Goal: Transaction & Acquisition: Purchase product/service

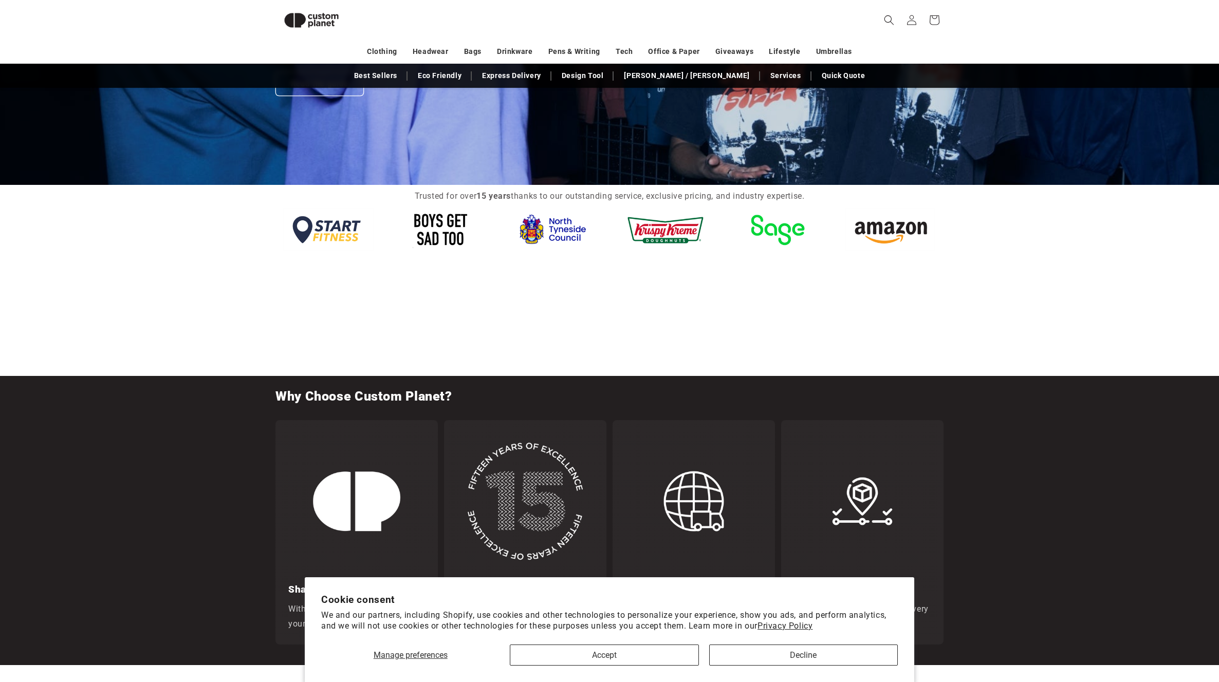
scroll to position [0, 2437]
click at [535, 74] on link "Express Delivery" at bounding box center [511, 76] width 69 height 18
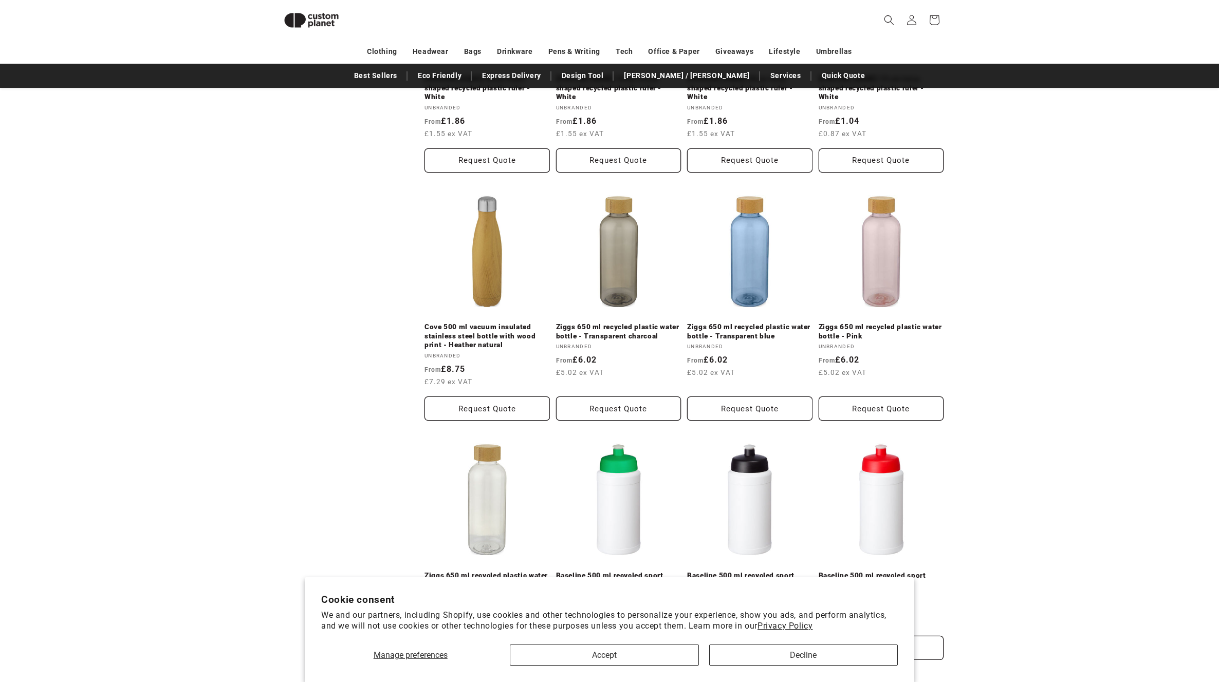
scroll to position [1000, 0]
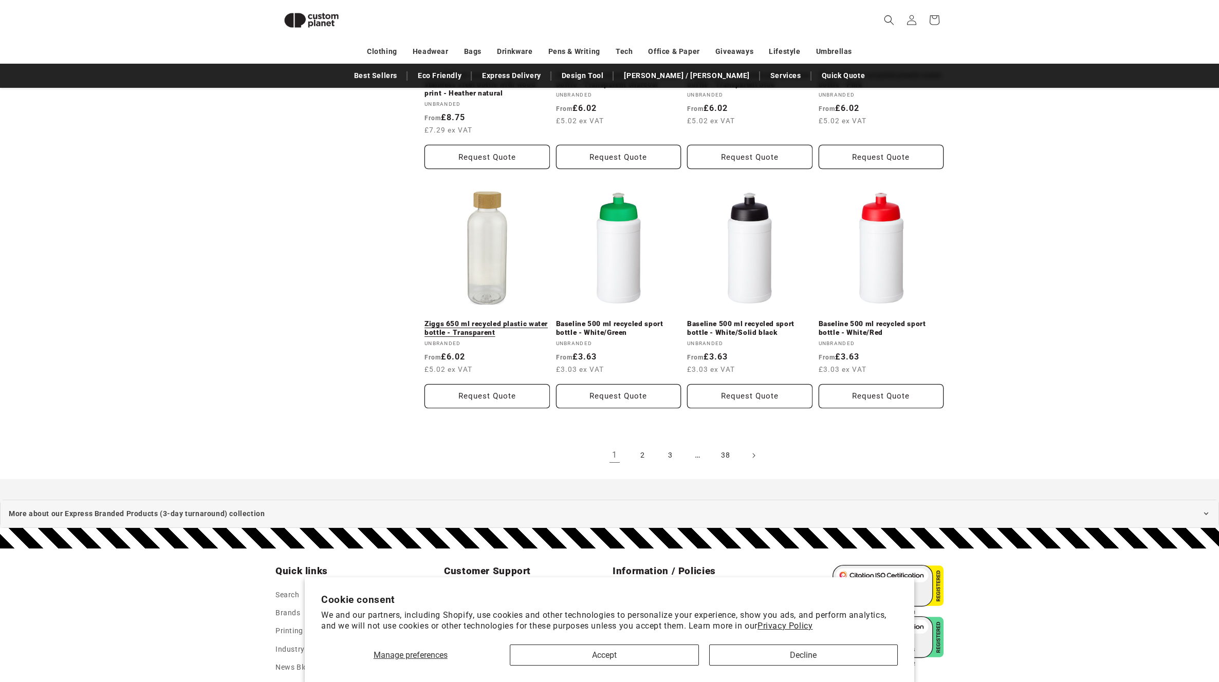
click at [490, 320] on link "Ziggs 650 ml recycled plastic water bottle - Transparent" at bounding box center [486, 329] width 125 height 18
click at [644, 446] on link "2" at bounding box center [642, 455] width 23 height 23
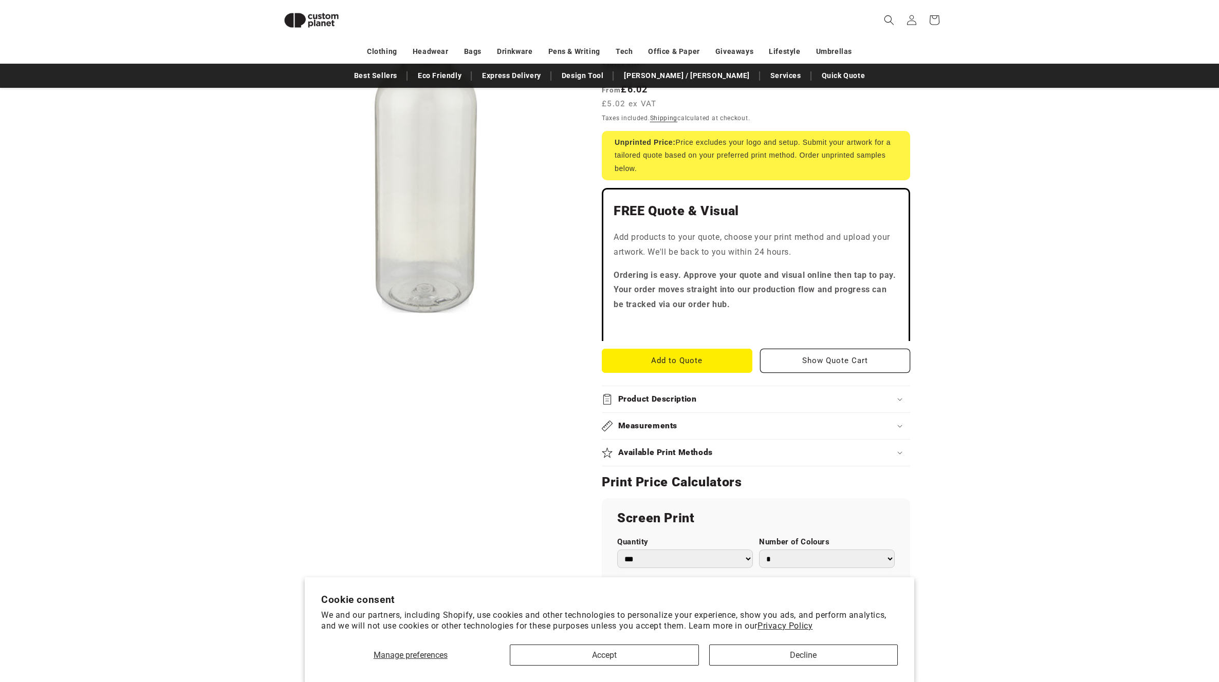
scroll to position [238, 0]
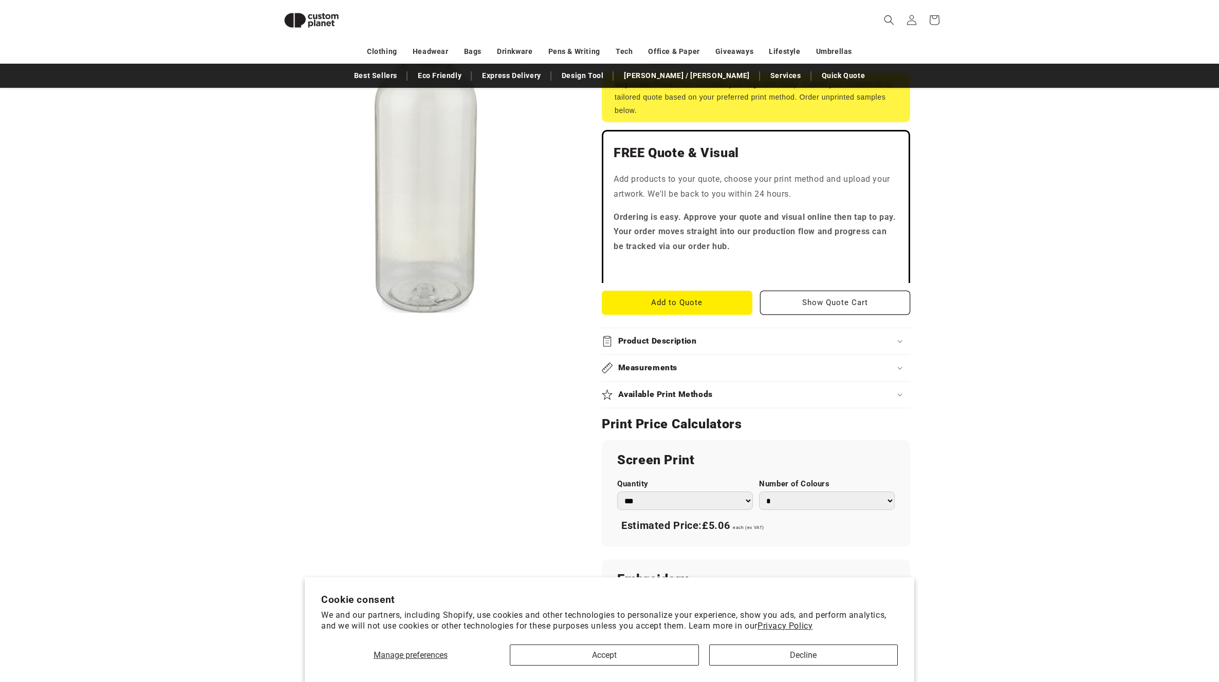
click at [680, 344] on h2 "Product Description" at bounding box center [657, 341] width 79 height 11
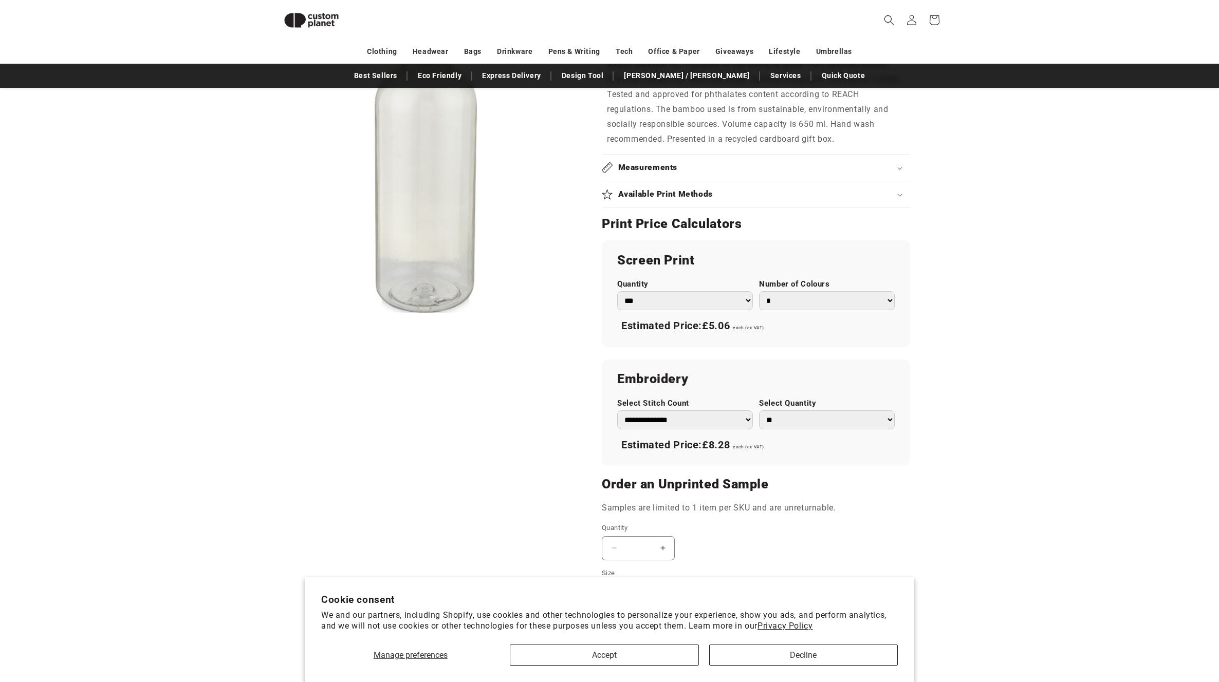
scroll to position [844, 0]
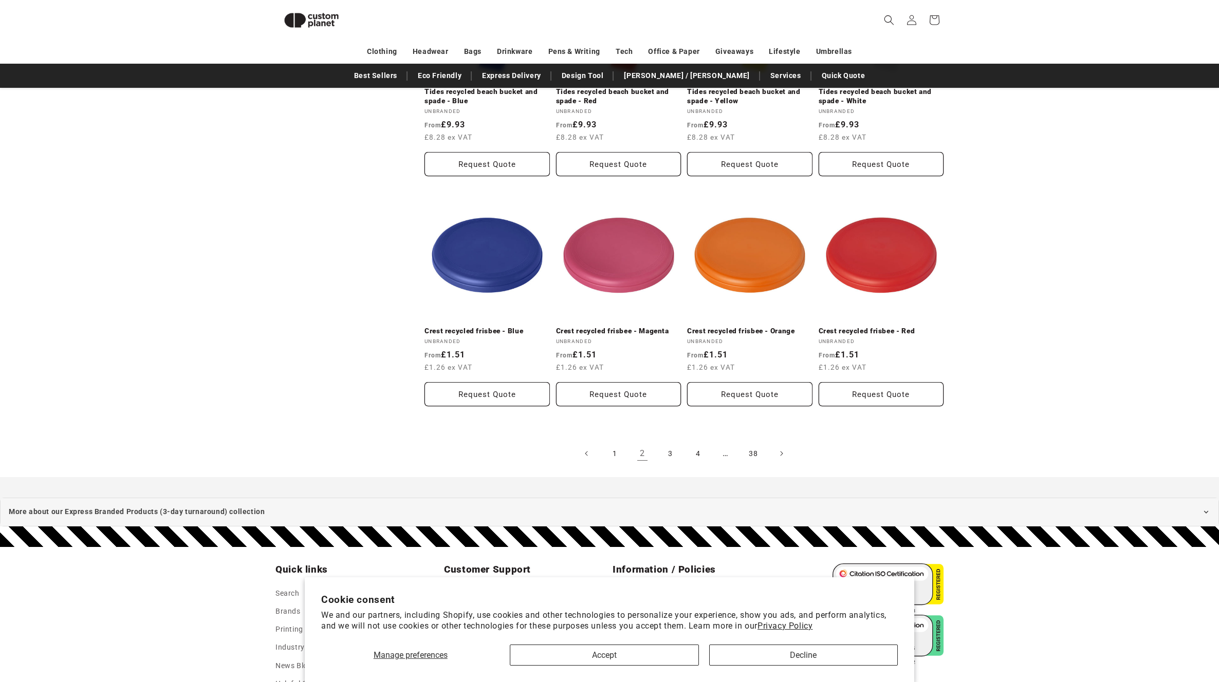
scroll to position [1091, 0]
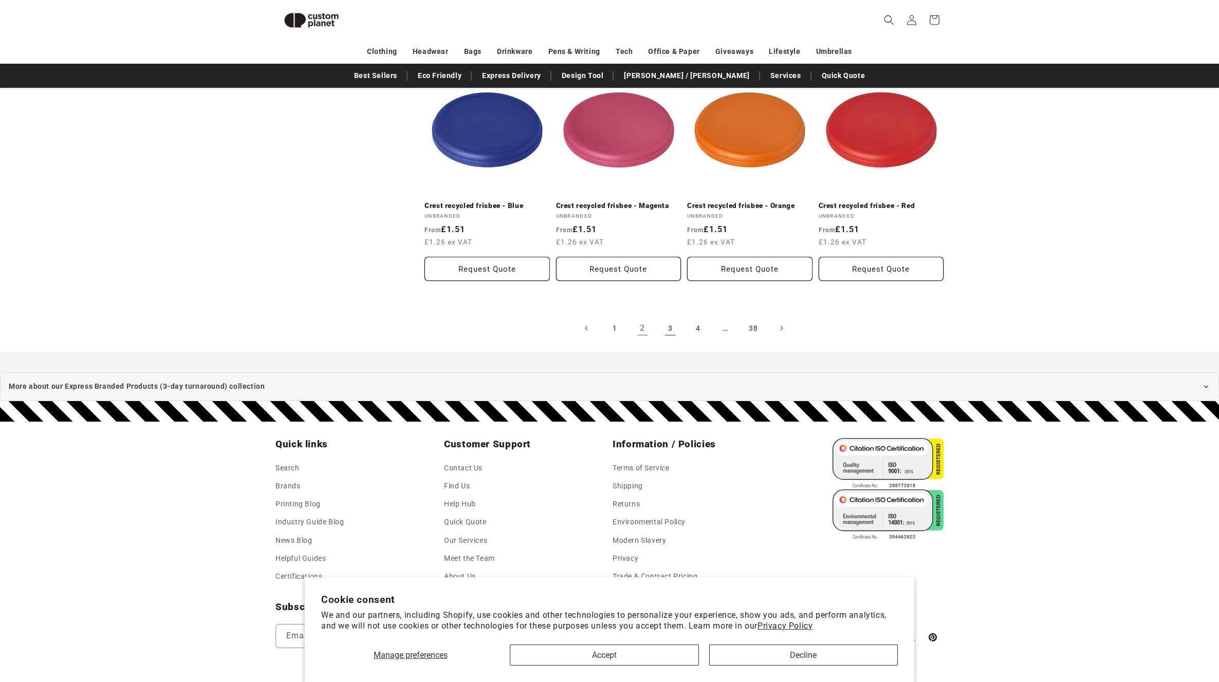
click at [665, 330] on link "3" at bounding box center [670, 328] width 23 height 23
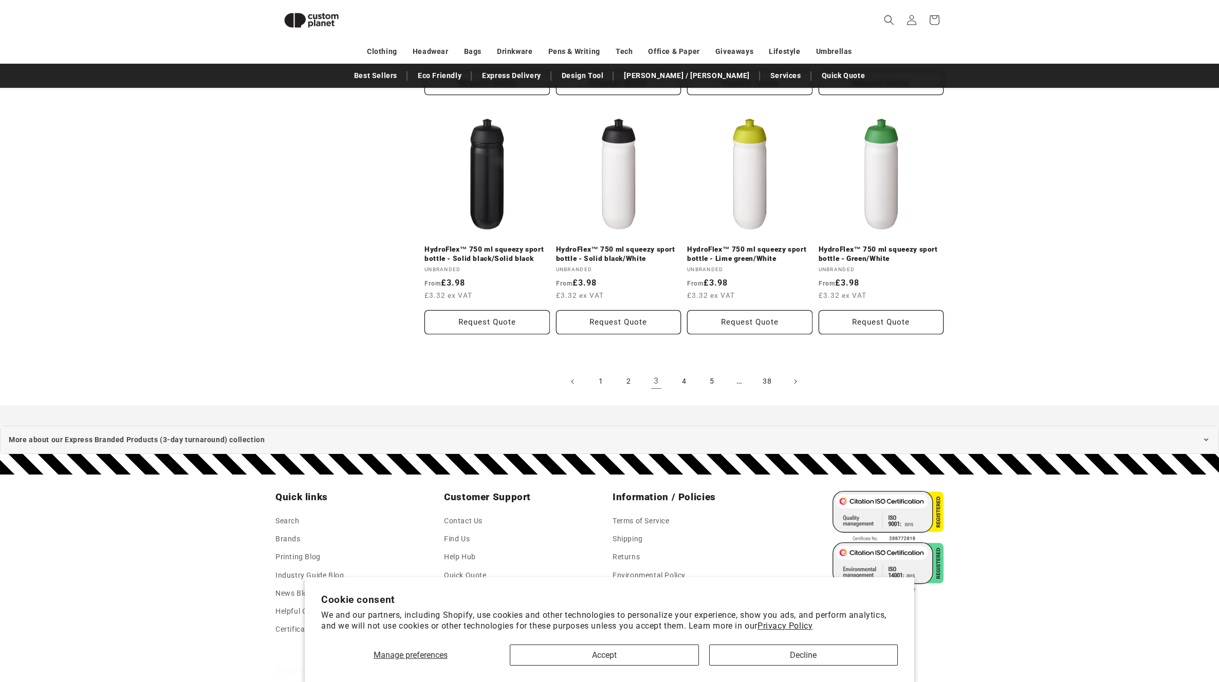
scroll to position [1113, 0]
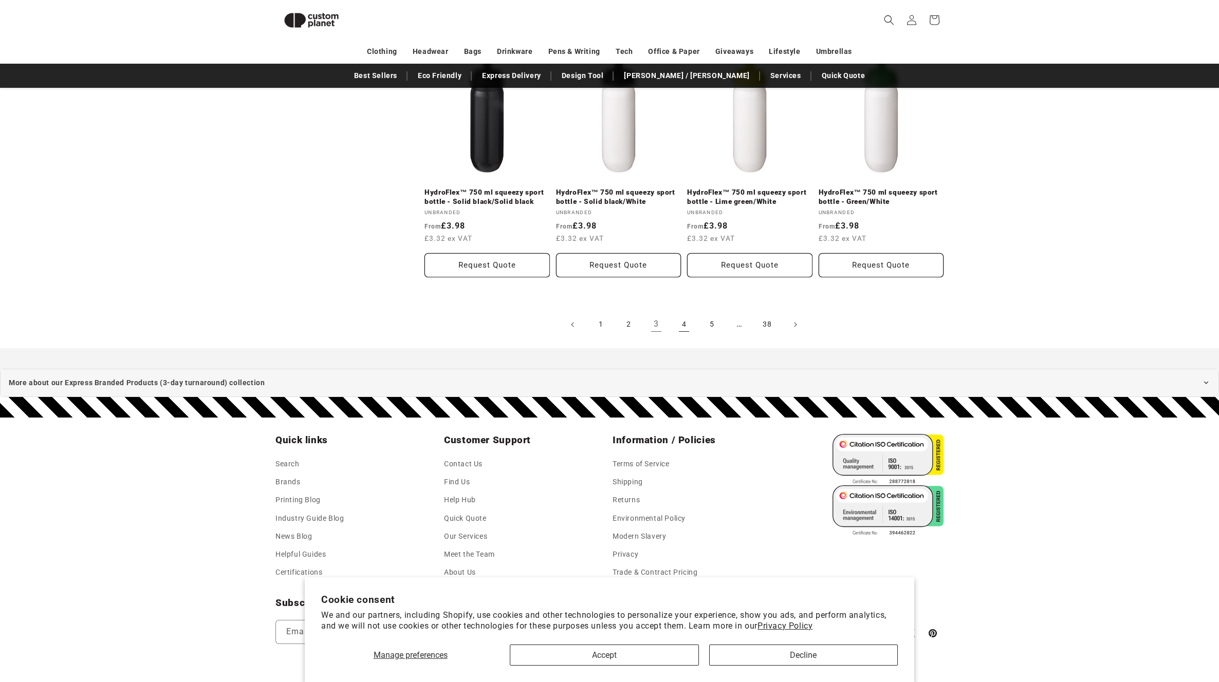
click at [682, 324] on link "4" at bounding box center [684, 324] width 23 height 23
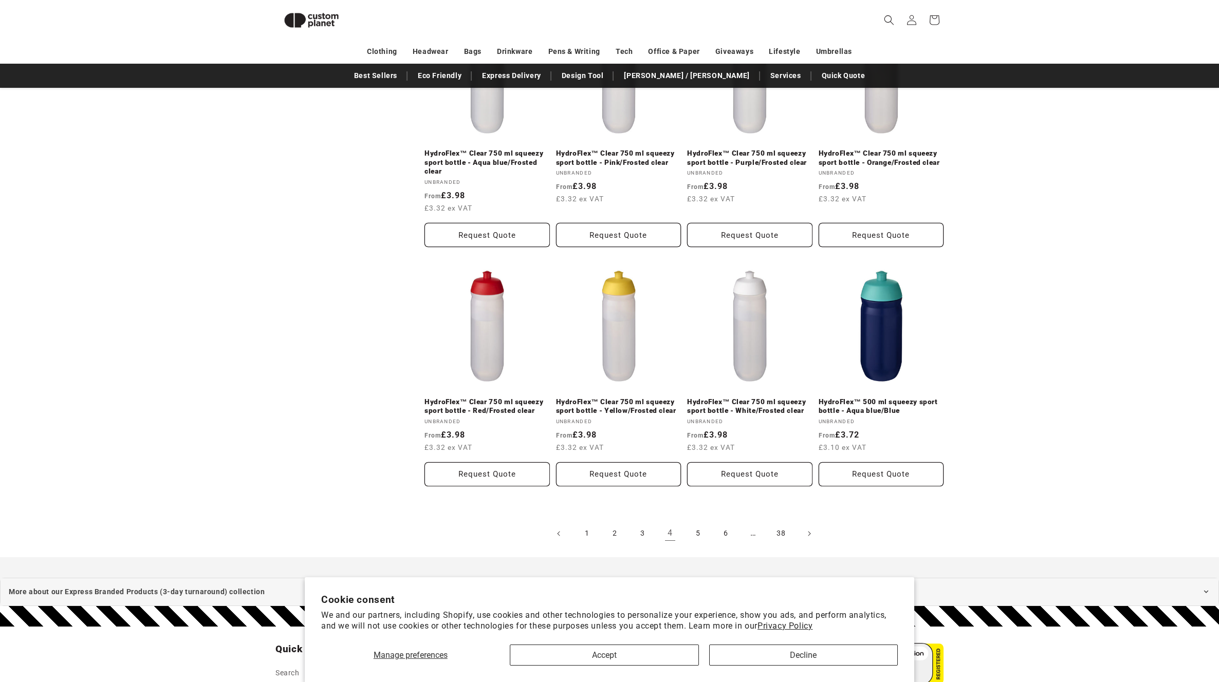
scroll to position [1054, 0]
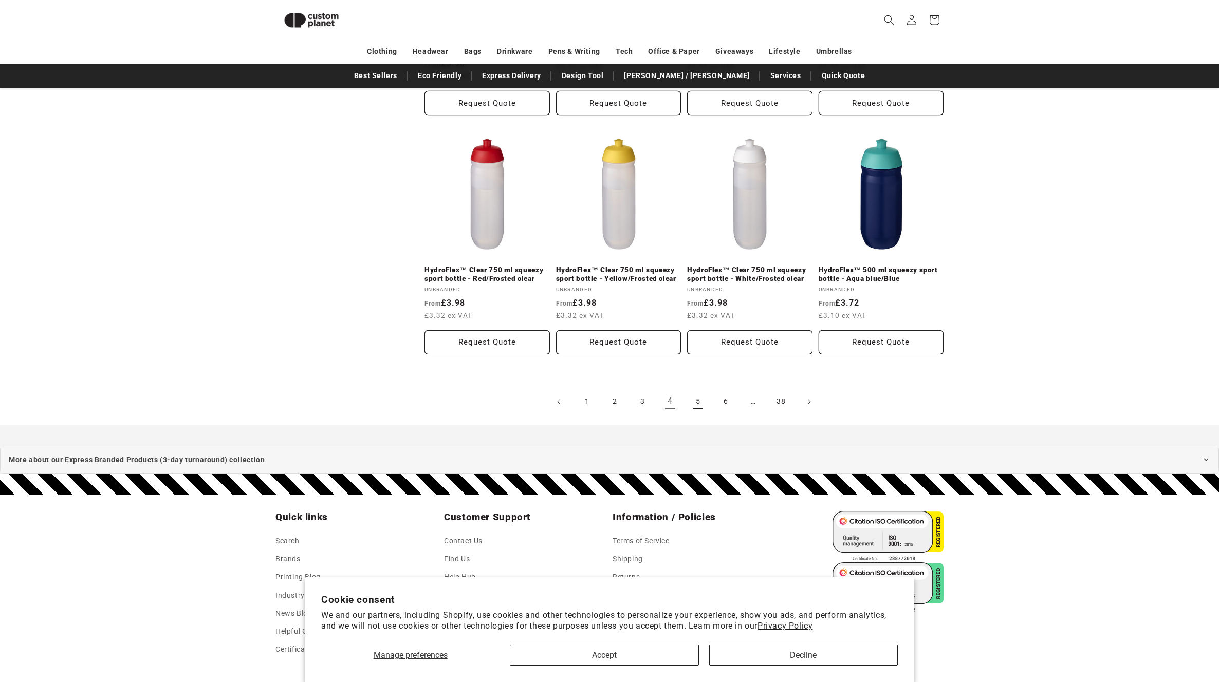
click at [704, 402] on link "5" at bounding box center [697, 401] width 23 height 23
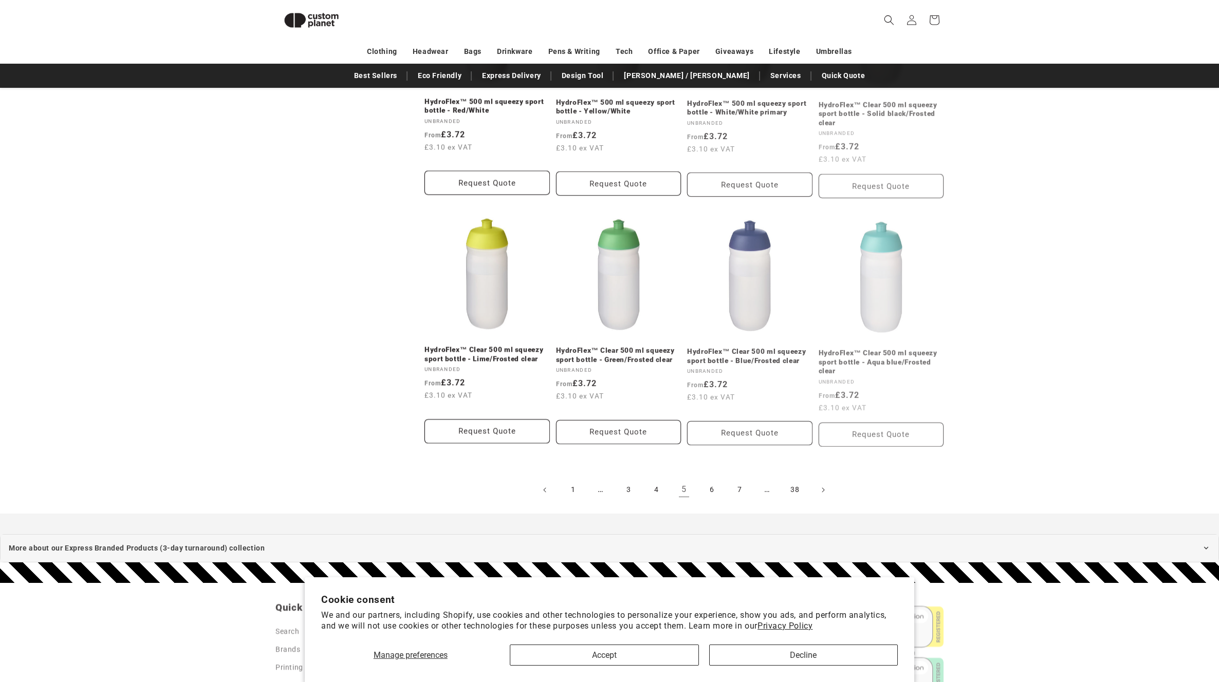
scroll to position [1172, 0]
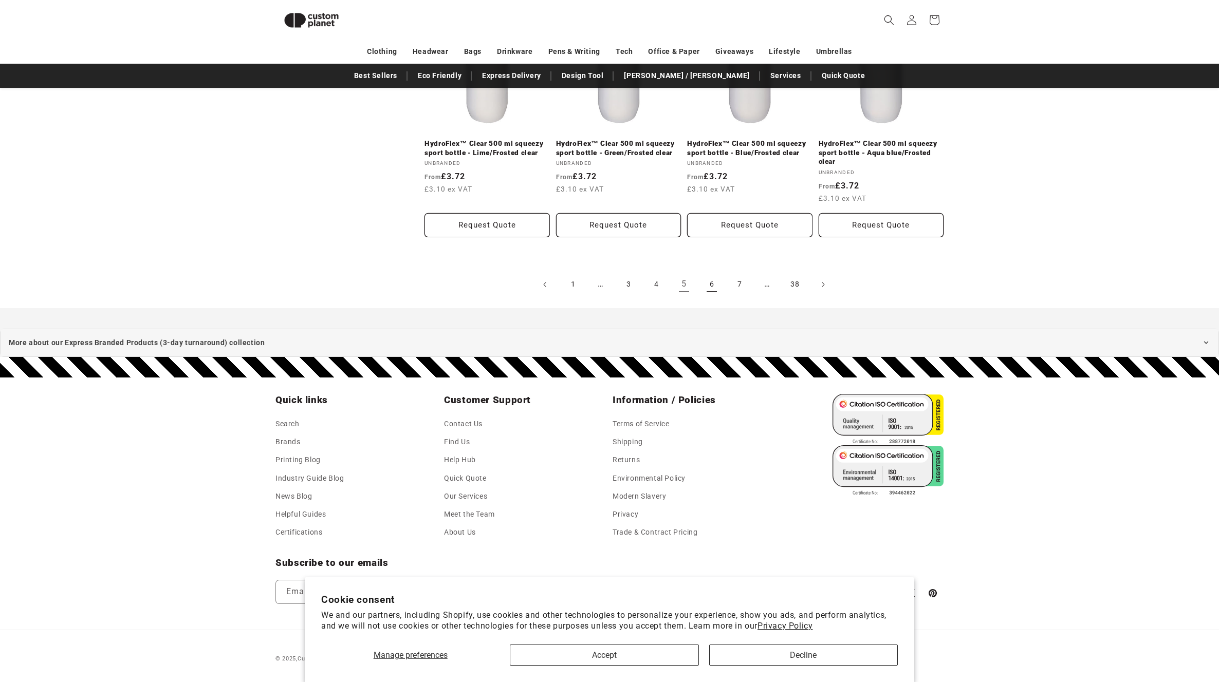
click at [712, 285] on link "6" at bounding box center [711, 284] width 23 height 23
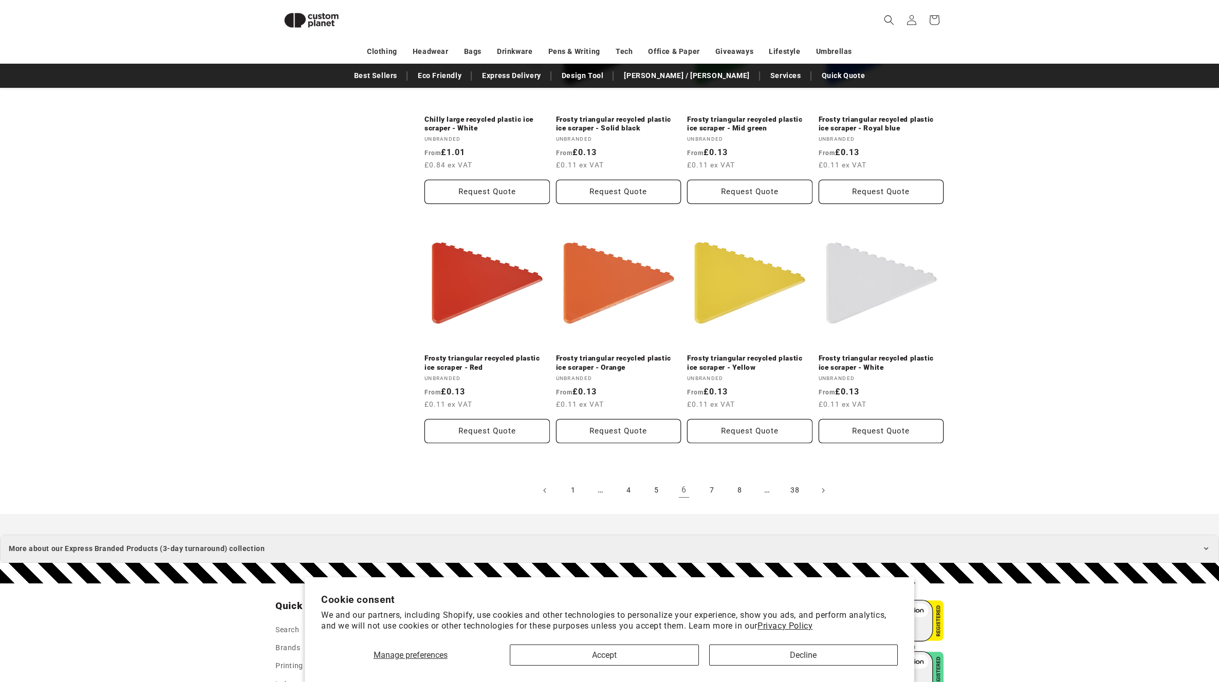
scroll to position [1154, 0]
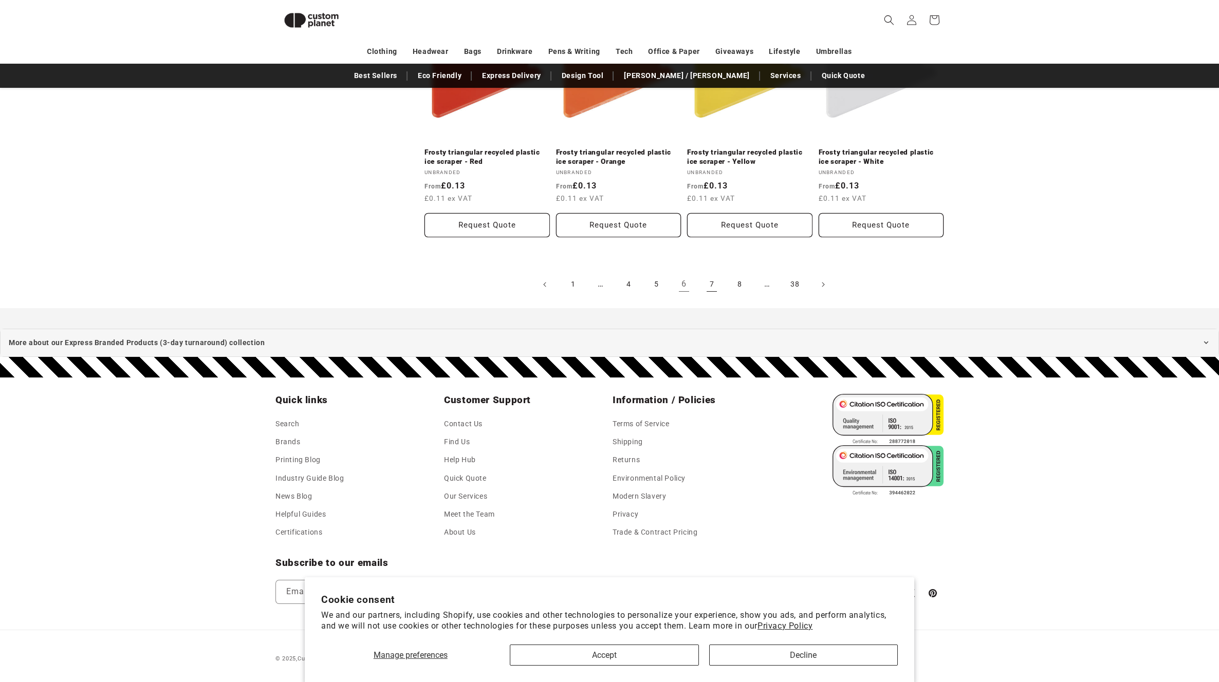
click at [714, 287] on link "7" at bounding box center [711, 284] width 23 height 23
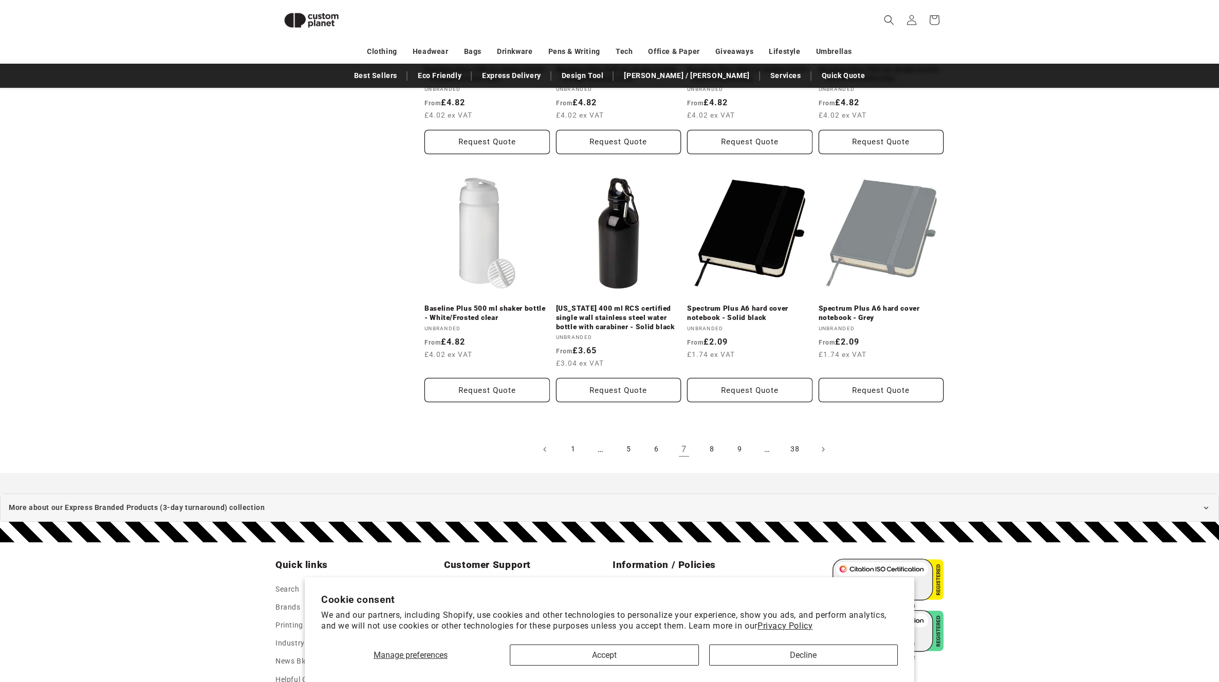
scroll to position [1004, 0]
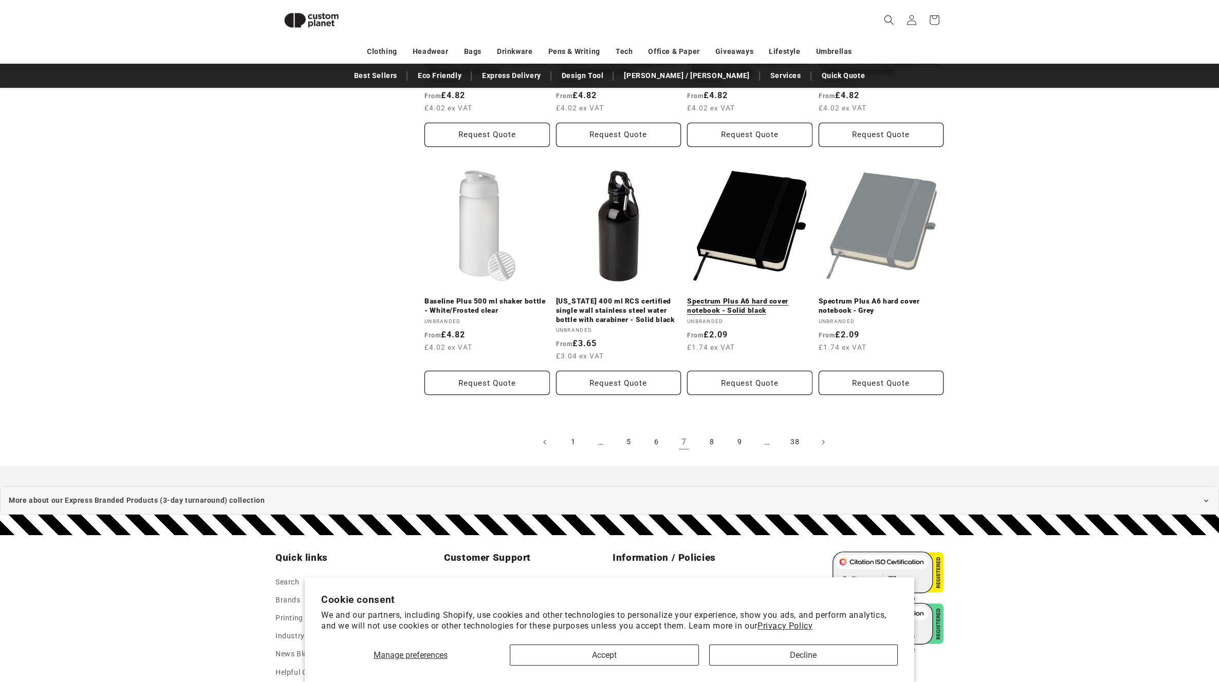
click at [749, 297] on link "Spectrum Plus A6 hard cover notebook - Solid black" at bounding box center [749, 306] width 125 height 18
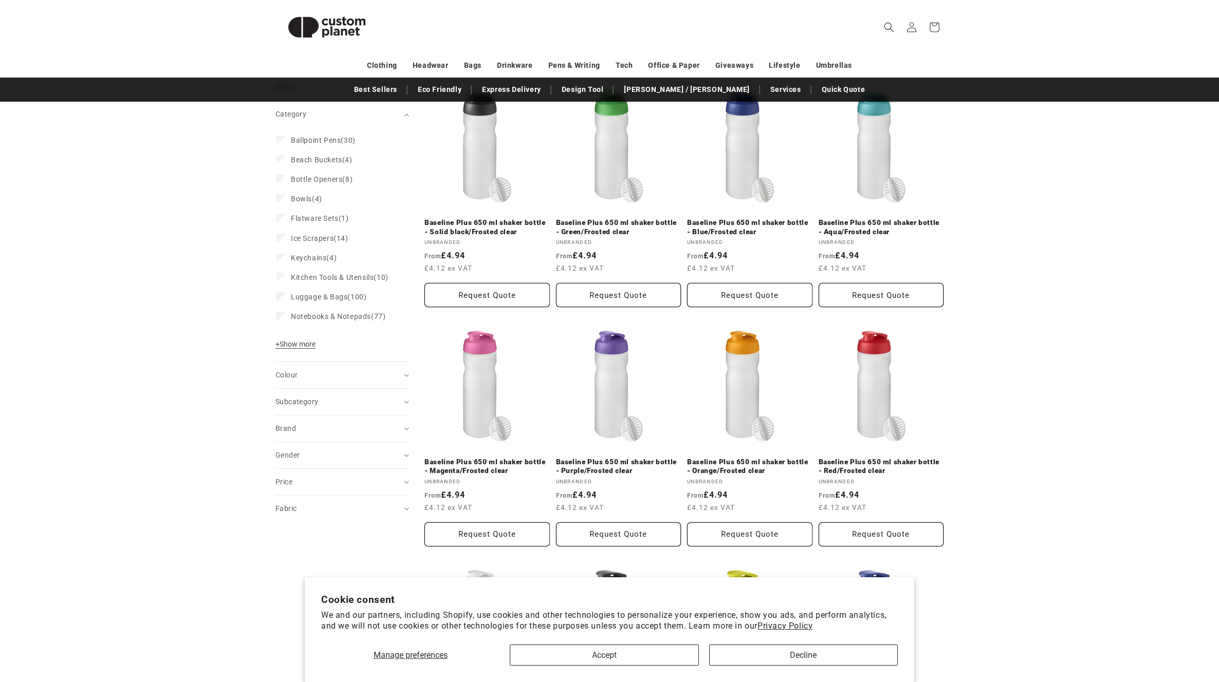
scroll to position [0, 0]
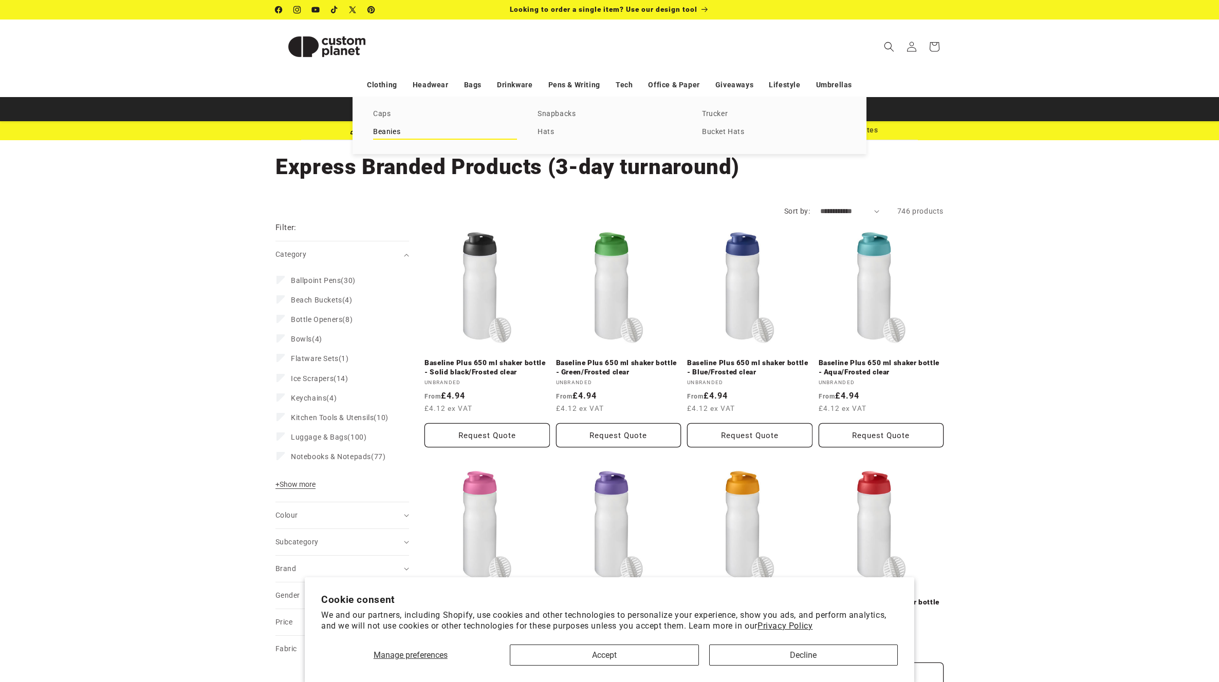
click at [386, 131] on link "Beanies" at bounding box center [445, 132] width 144 height 14
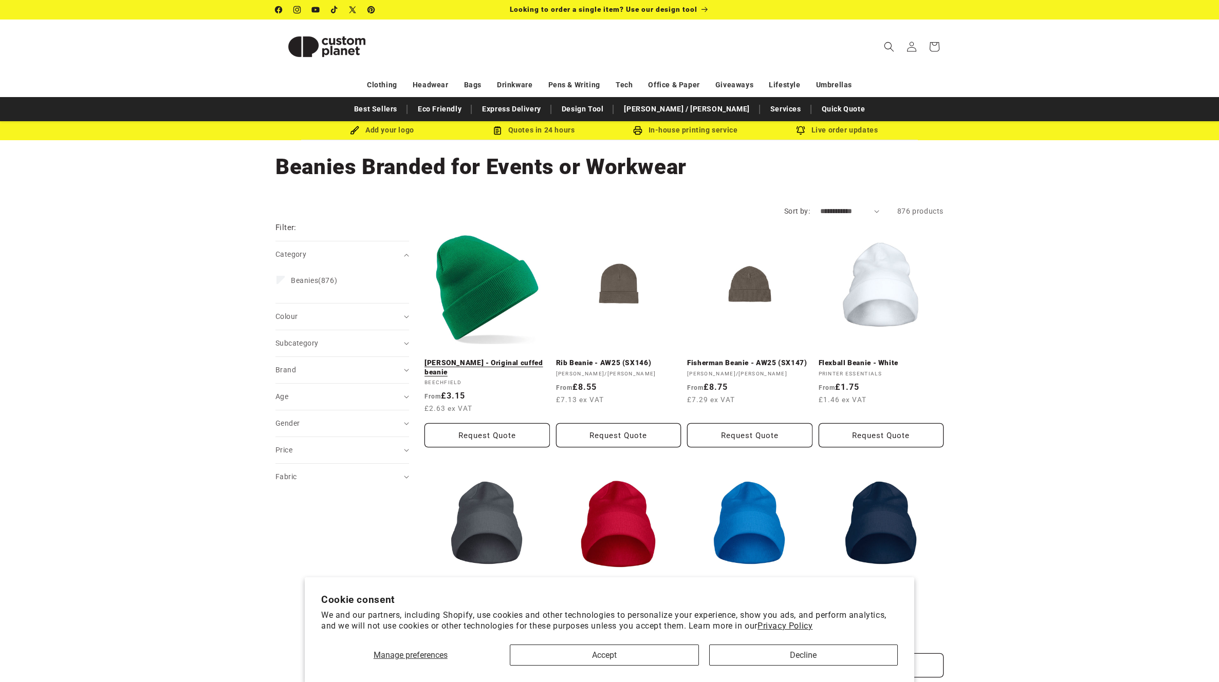
click at [487, 359] on link "Kelly Green - Original cuffed beanie" at bounding box center [486, 368] width 125 height 18
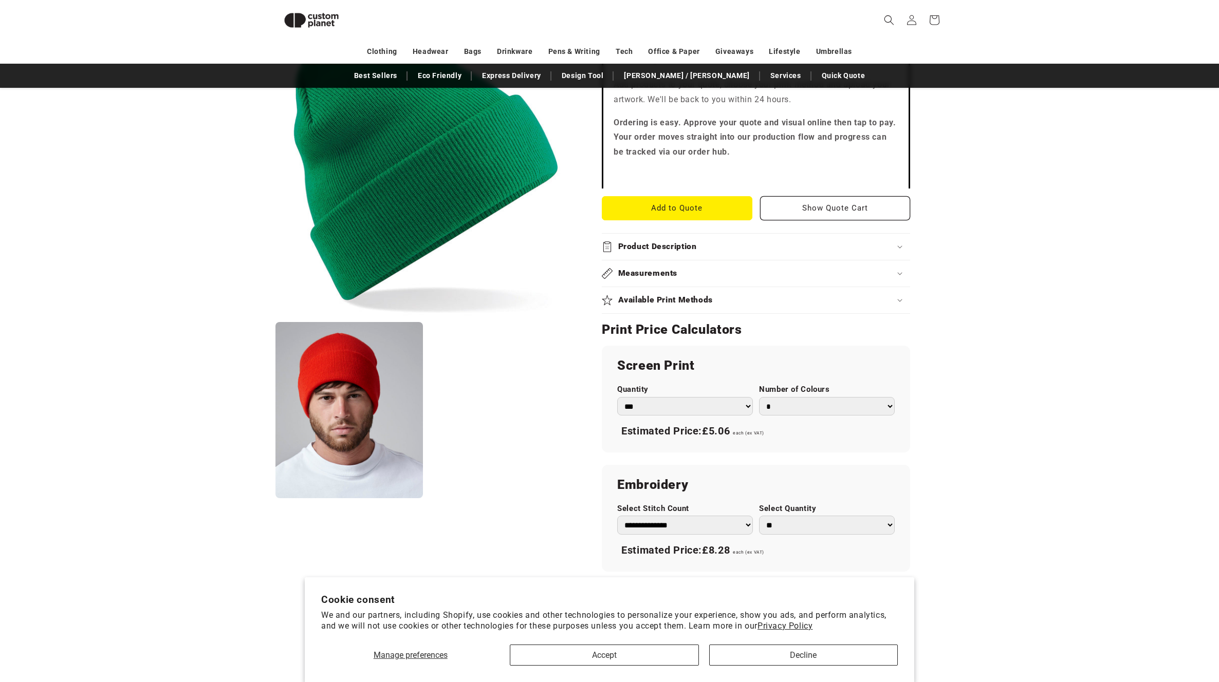
scroll to position [479, 0]
